Goal: Transaction & Acquisition: Subscribe to service/newsletter

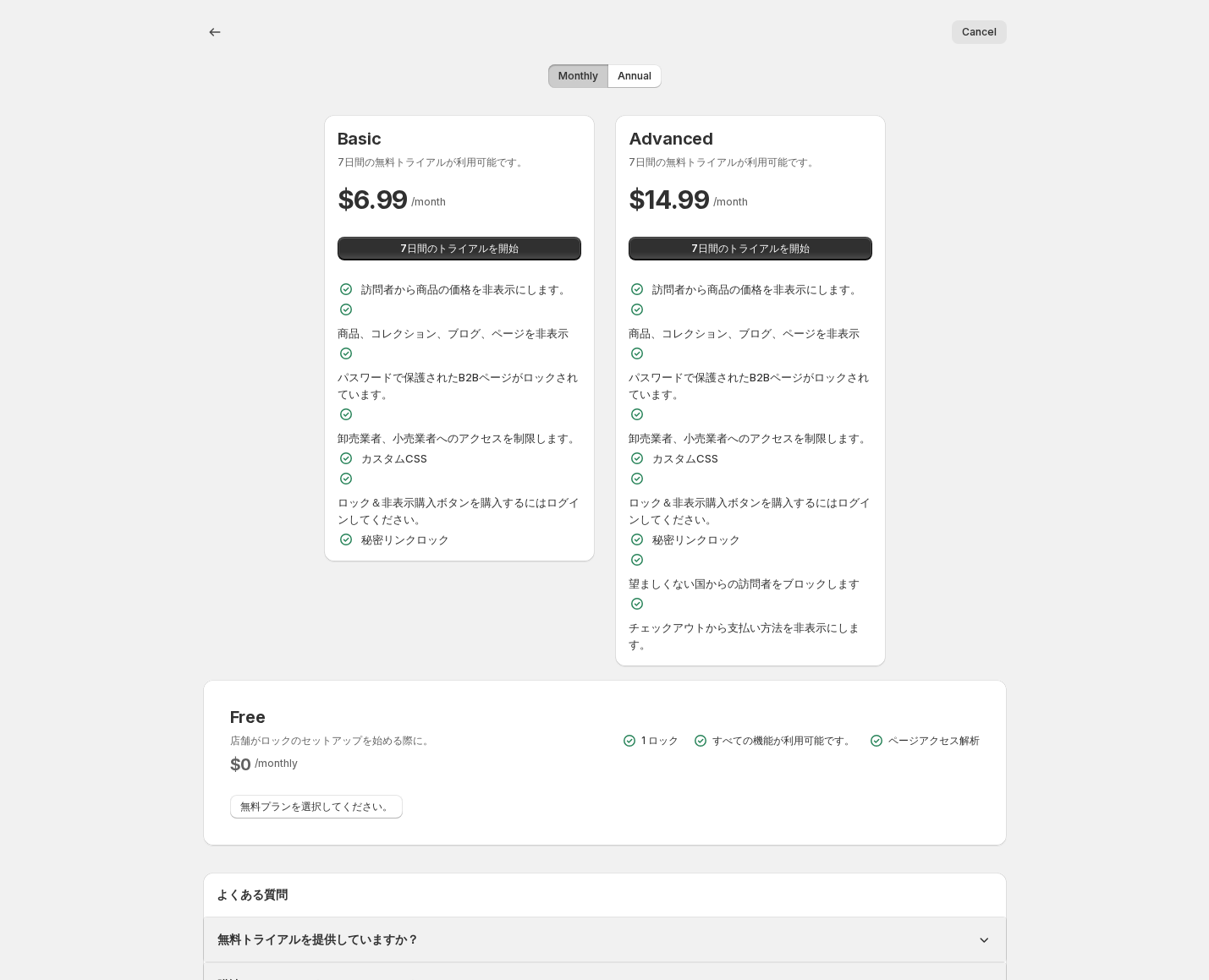
scroll to position [372, 0]
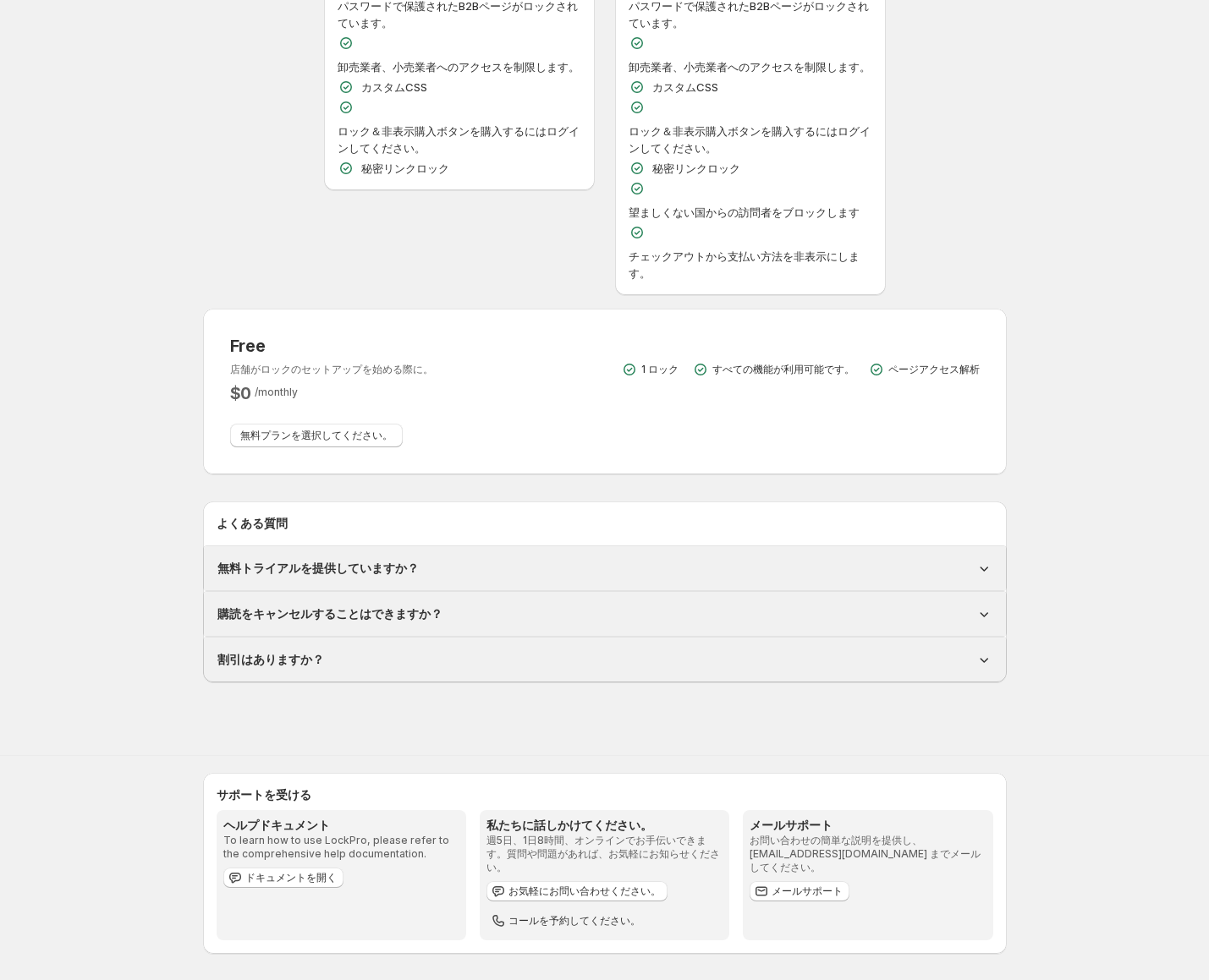
click at [342, 558] on div "無料トライアルを提供していますか？" at bounding box center [604, 568] width 802 height 44
click at [342, 567] on h1 "無料トライアルを提供していますか？" at bounding box center [318, 569] width 201 height 17
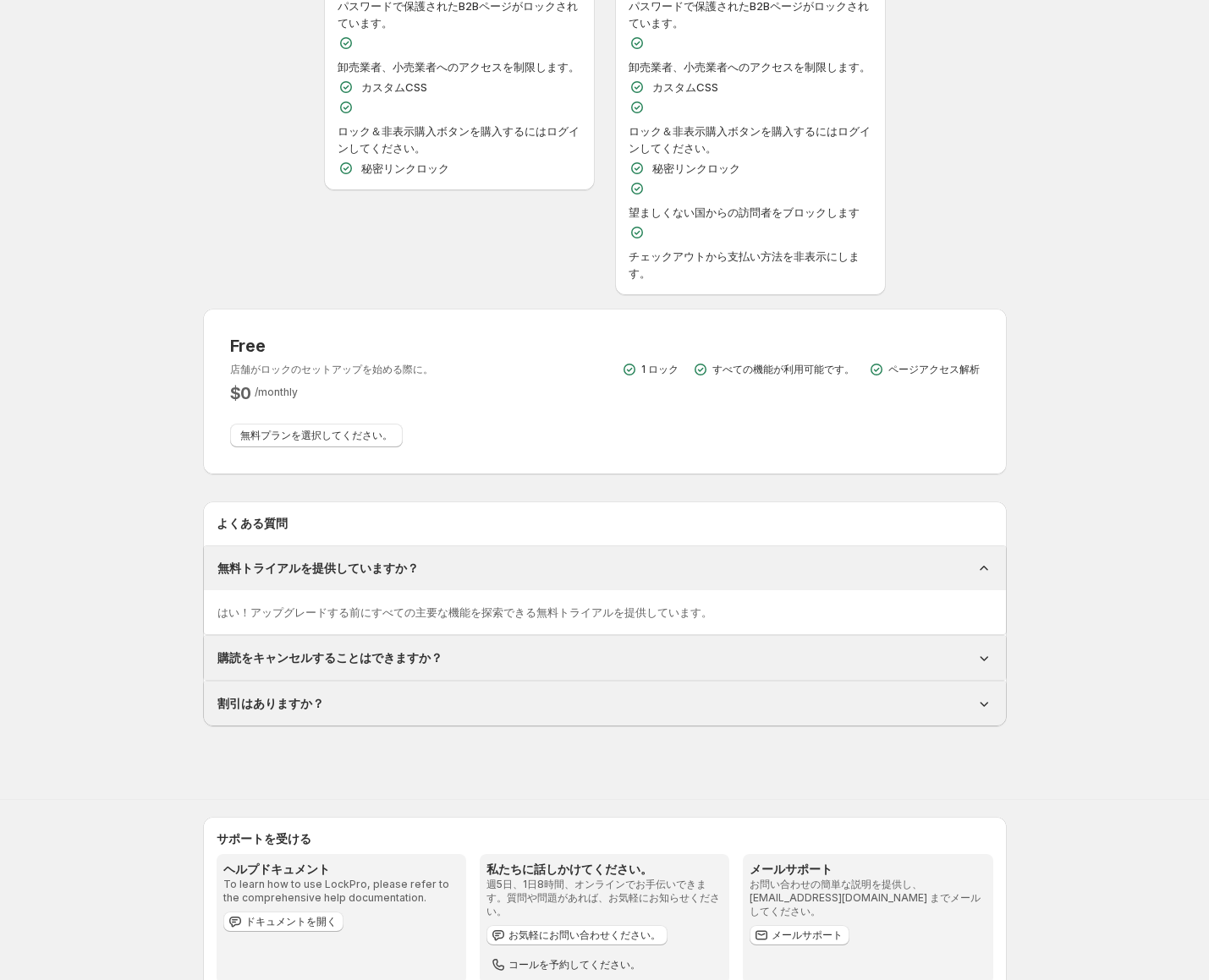
click at [342, 565] on h1 "無料トライアルを提供していますか？" at bounding box center [318, 569] width 201 height 17
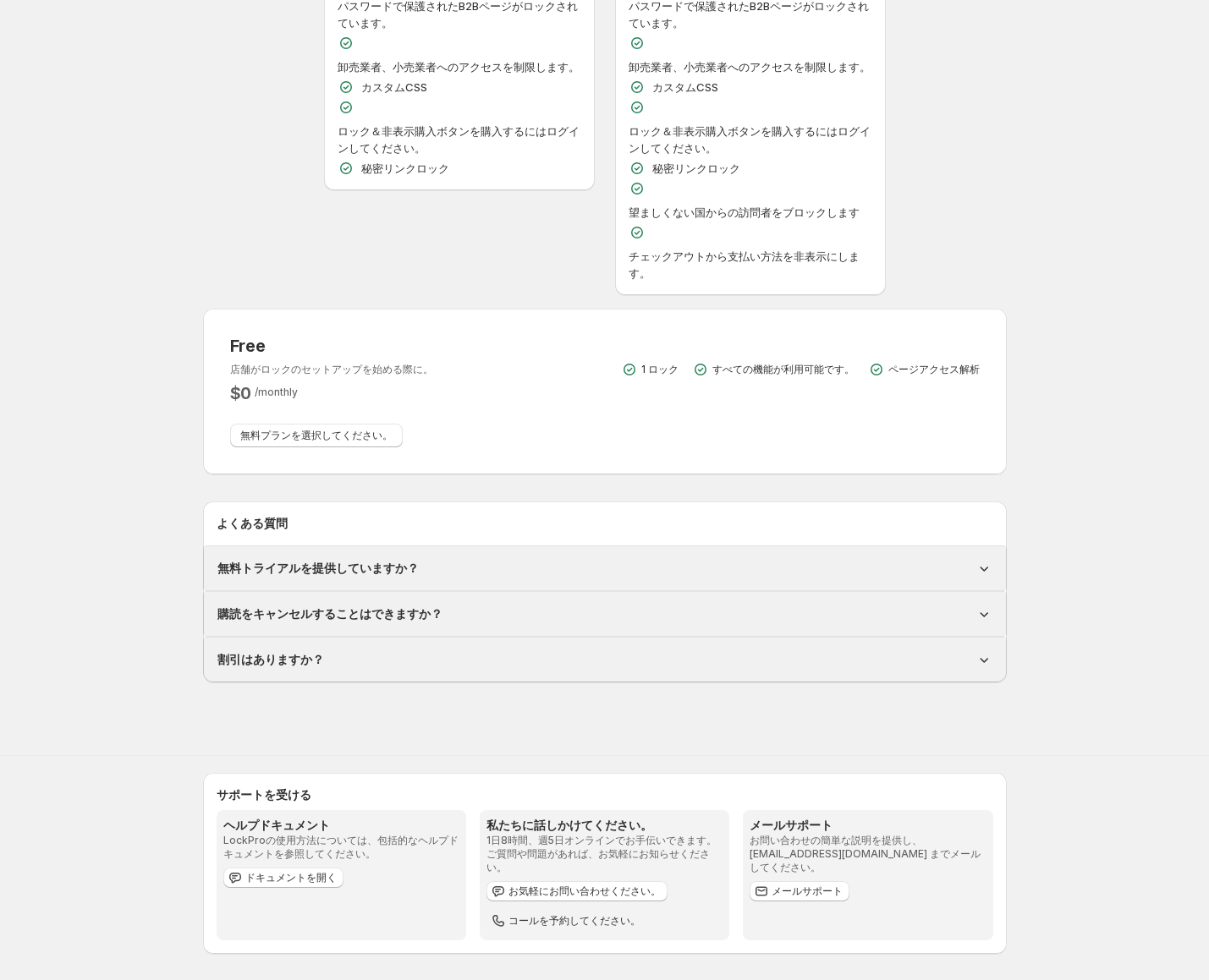
scroll to position [0, 0]
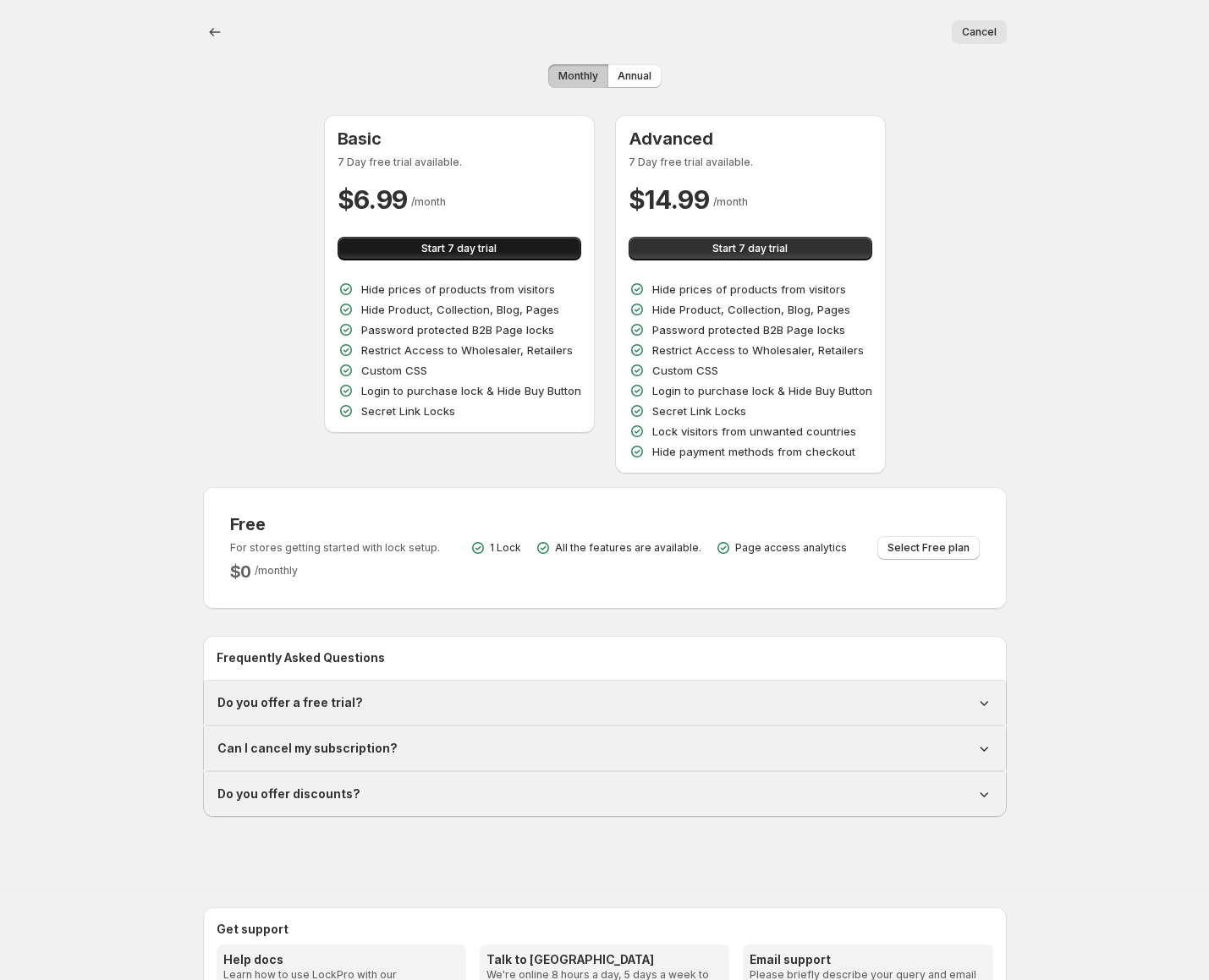
click at [490, 249] on span "Start 7 day trial" at bounding box center [459, 249] width 76 height 13
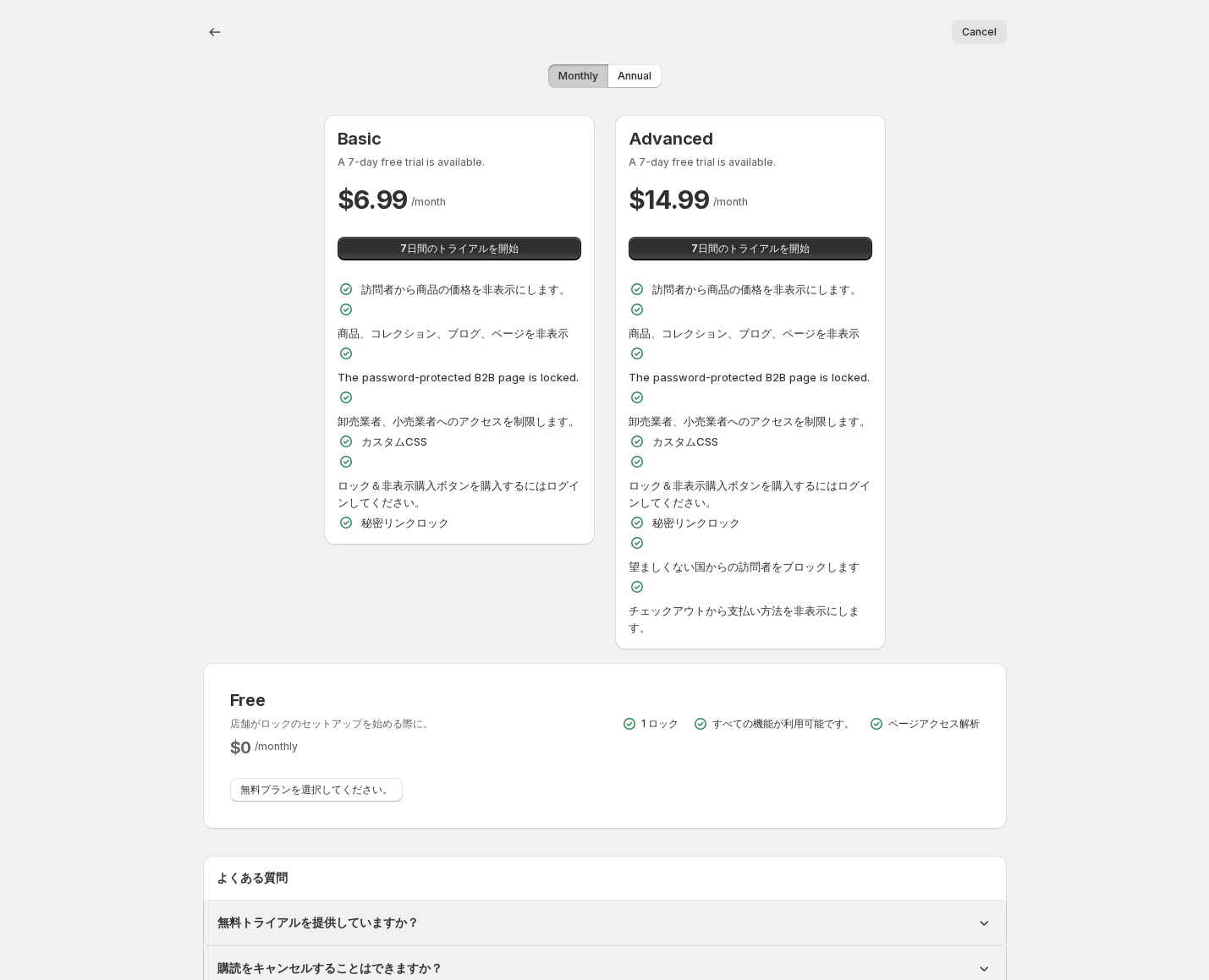
click at [979, 38] on span "Cancel" at bounding box center [979, 32] width 34 height 13
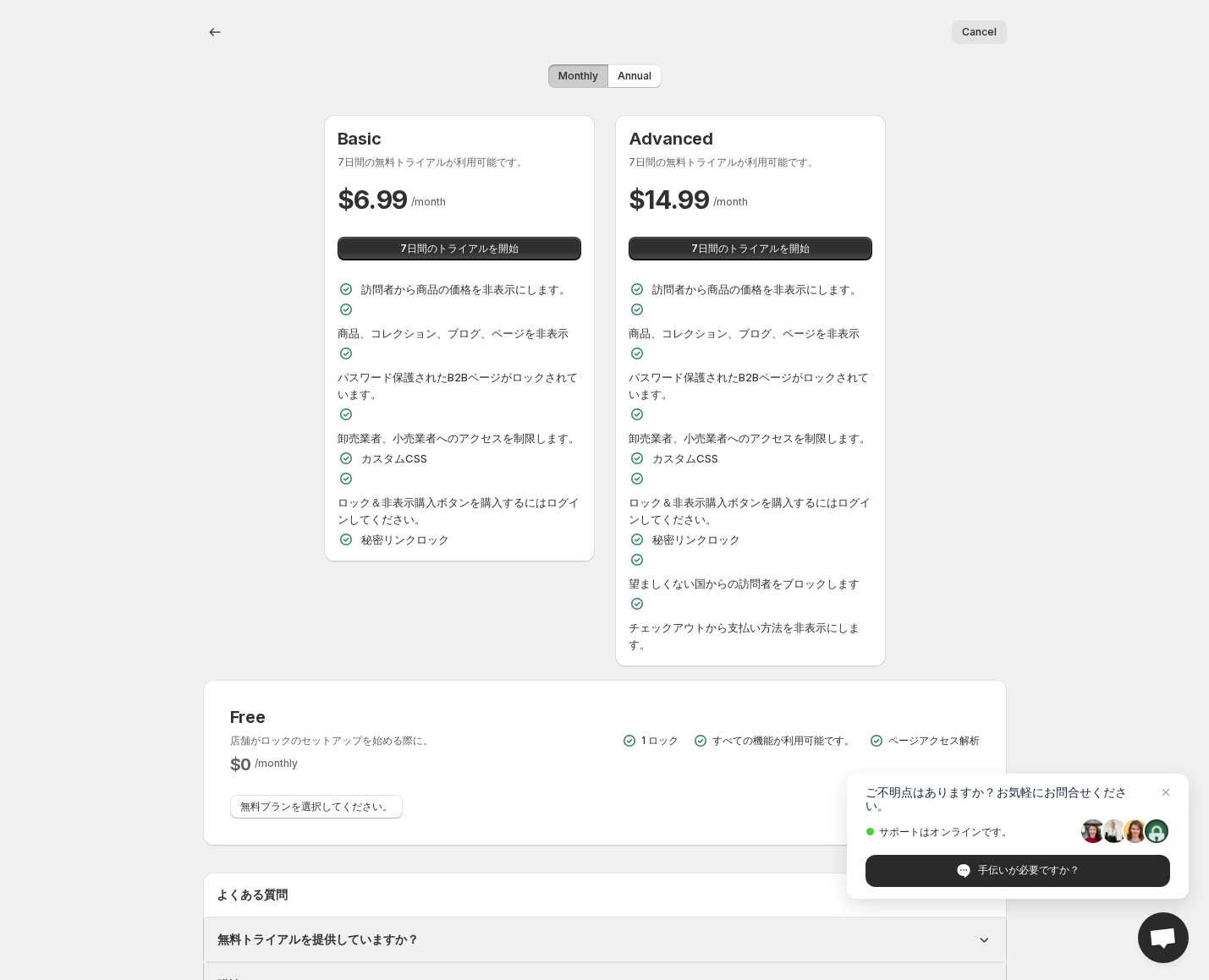
scroll to position [372, 0]
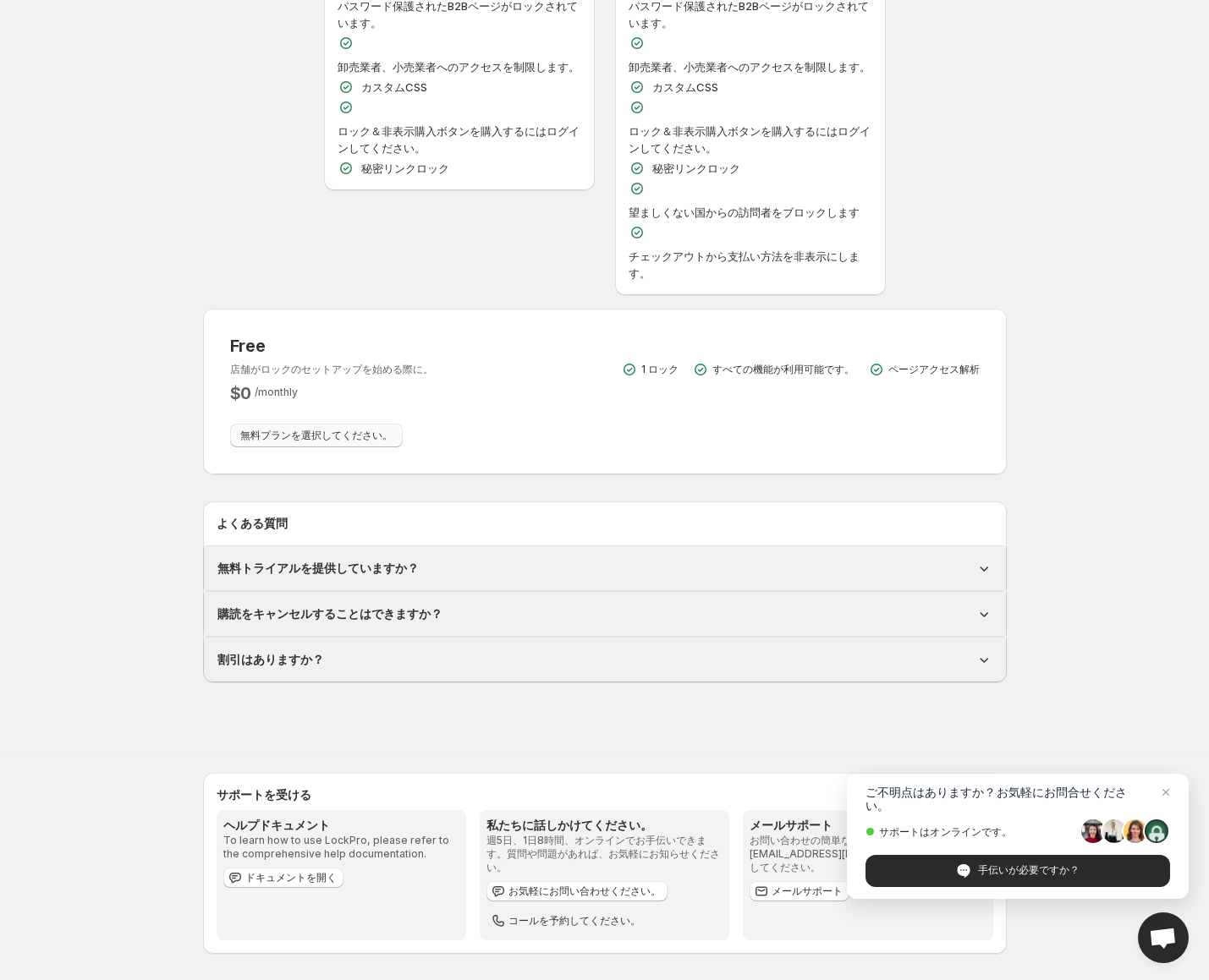
click at [341, 439] on span "無料プランを選択してください。" at bounding box center [316, 436] width 152 height 13
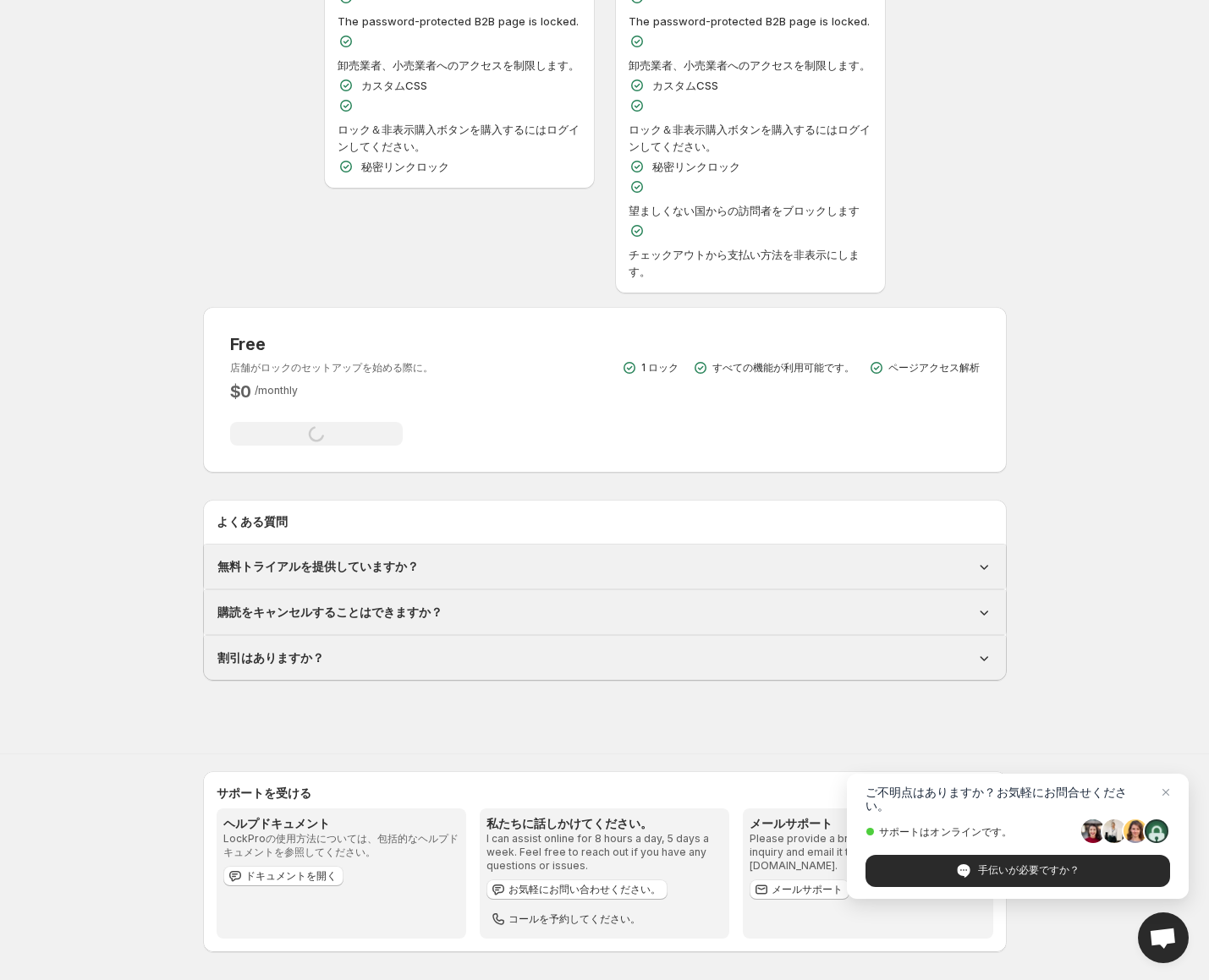
scroll to position [354, 0]
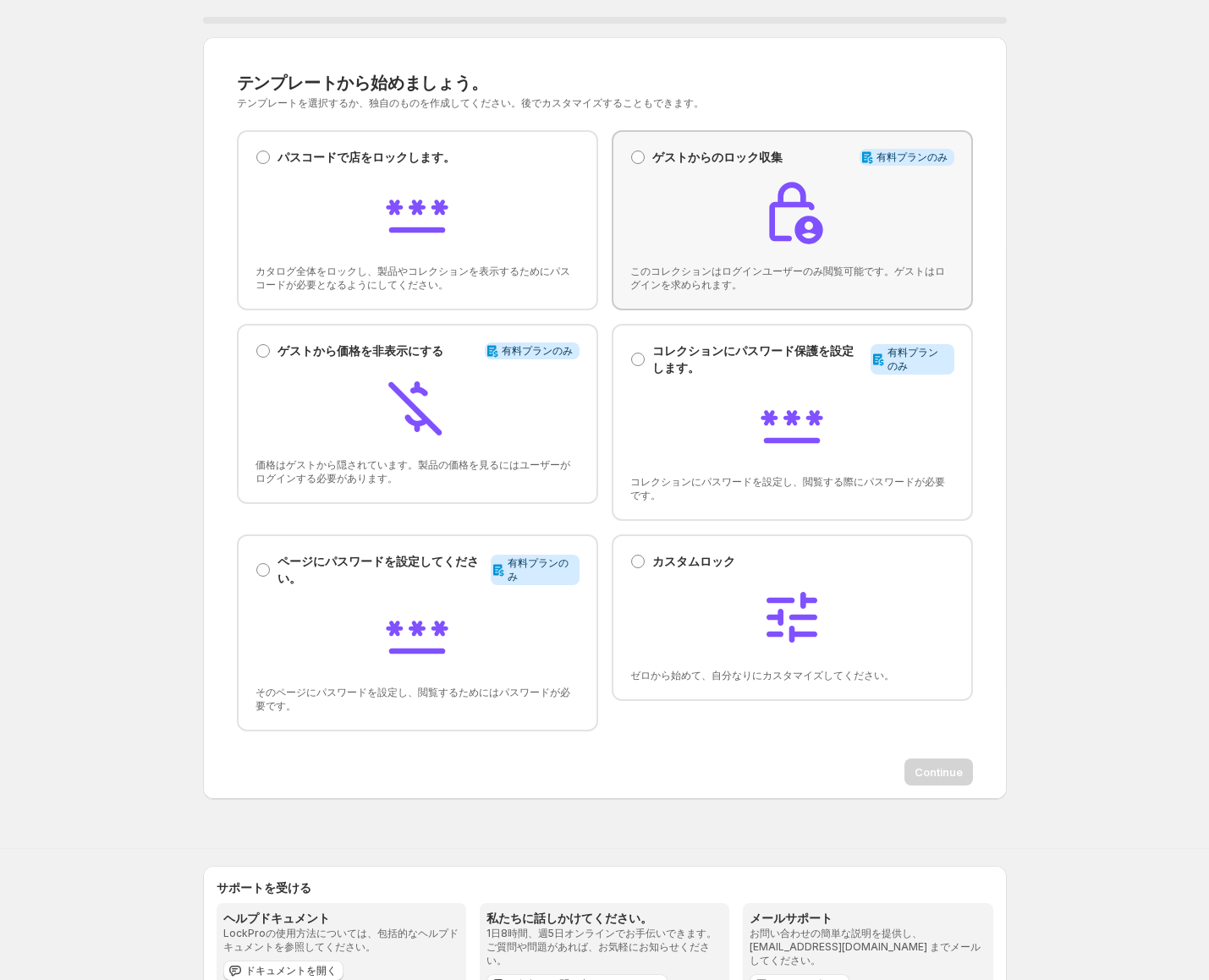
click at [944, 209] on div at bounding box center [792, 215] width 324 height 72
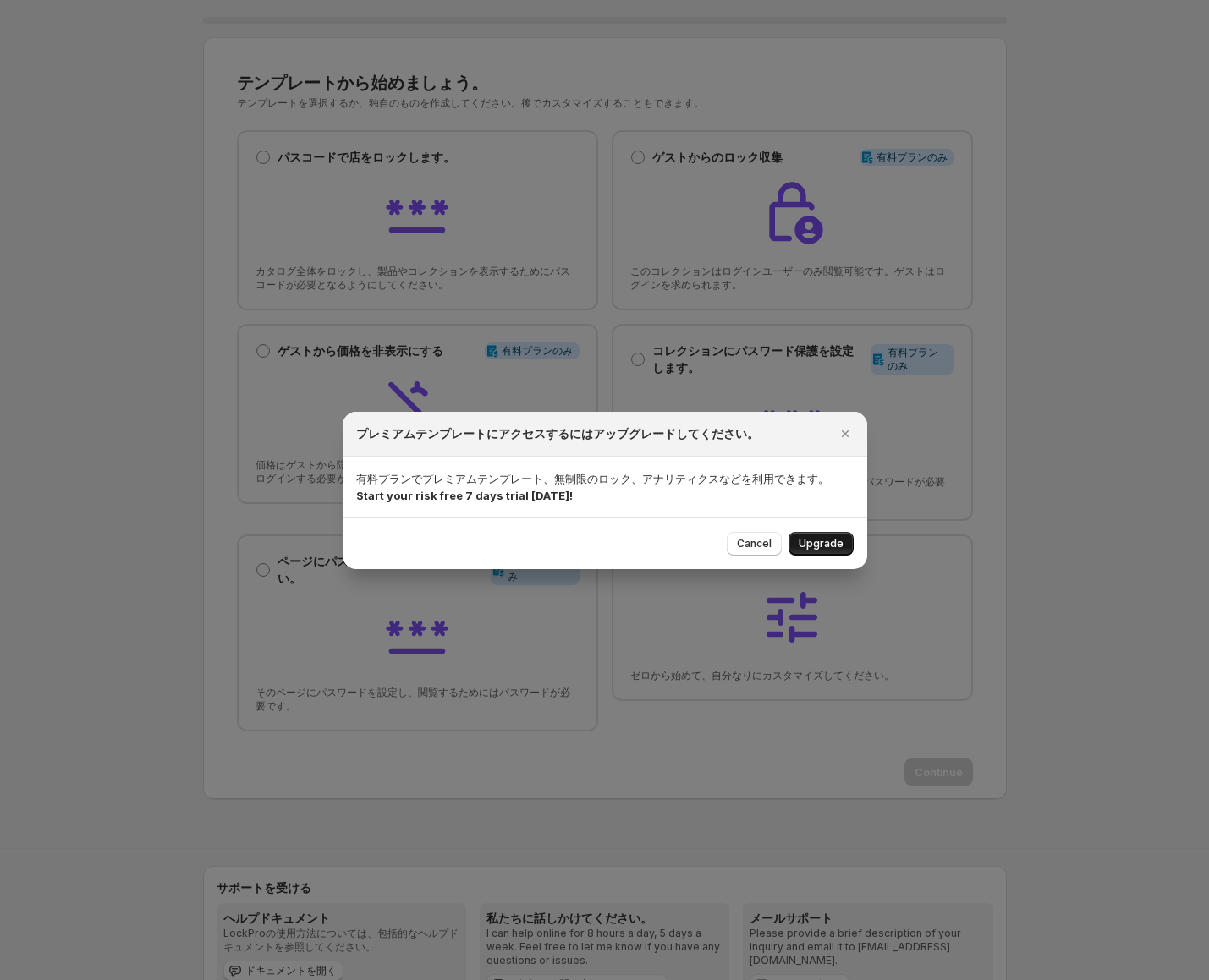
click at [829, 543] on span "Upgrade" at bounding box center [821, 544] width 45 height 13
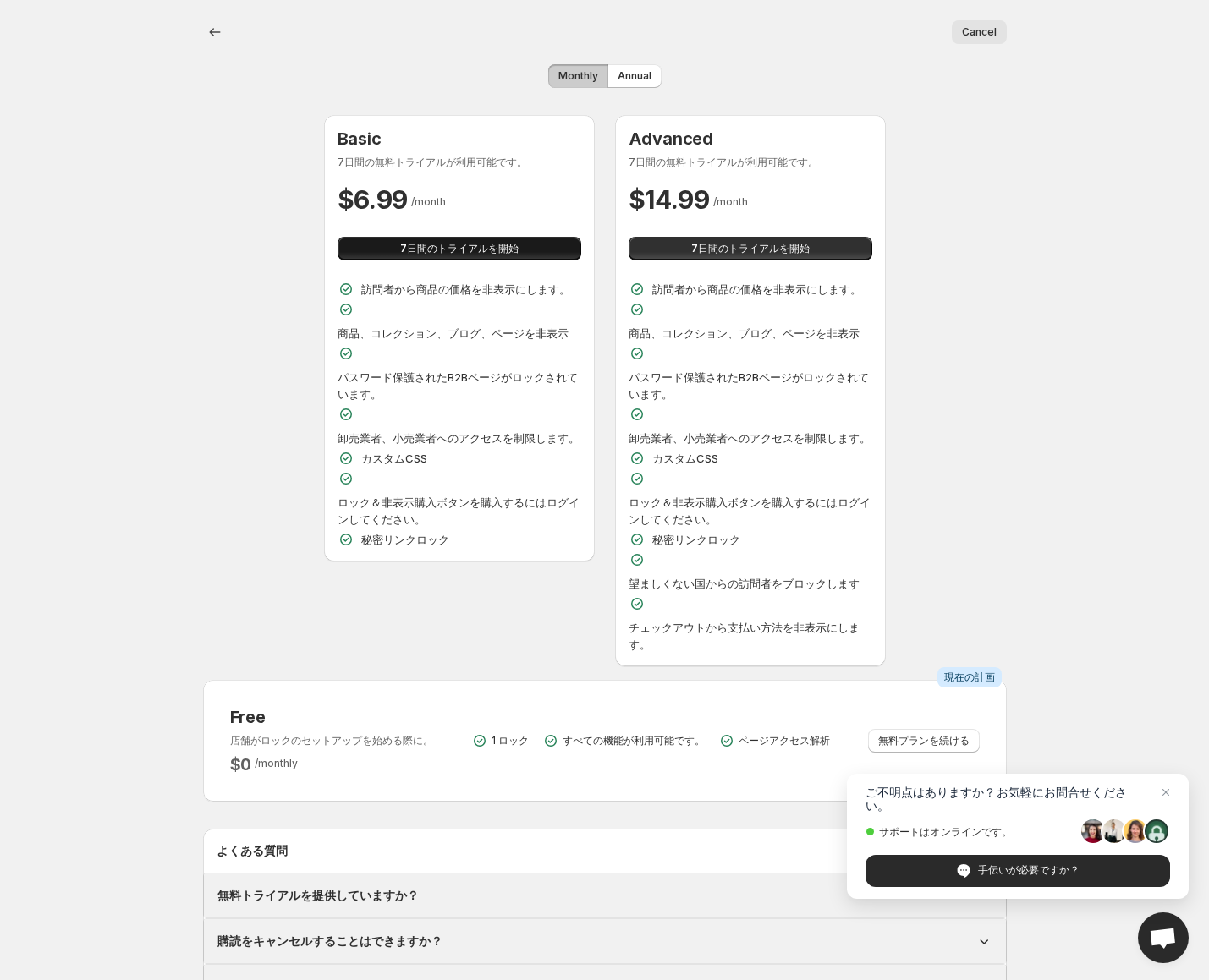
click at [495, 252] on span "7日間のトライアルを開始" at bounding box center [460, 249] width 119 height 13
